Goal: Navigation & Orientation: Go to known website

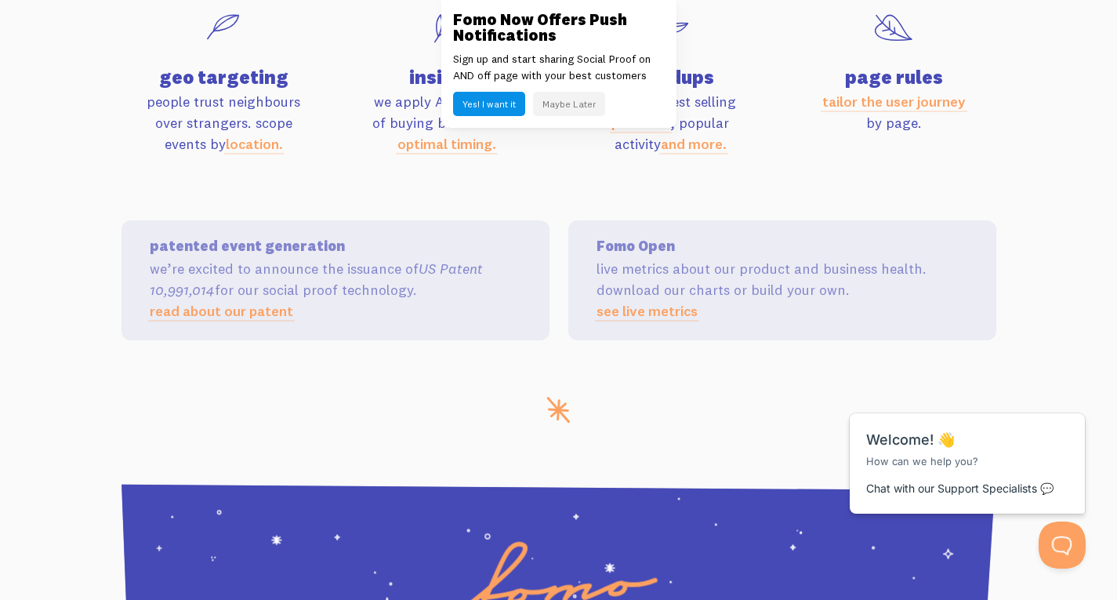
scroll to position [5234, 0]
